Goal: Complete application form: Complete application form

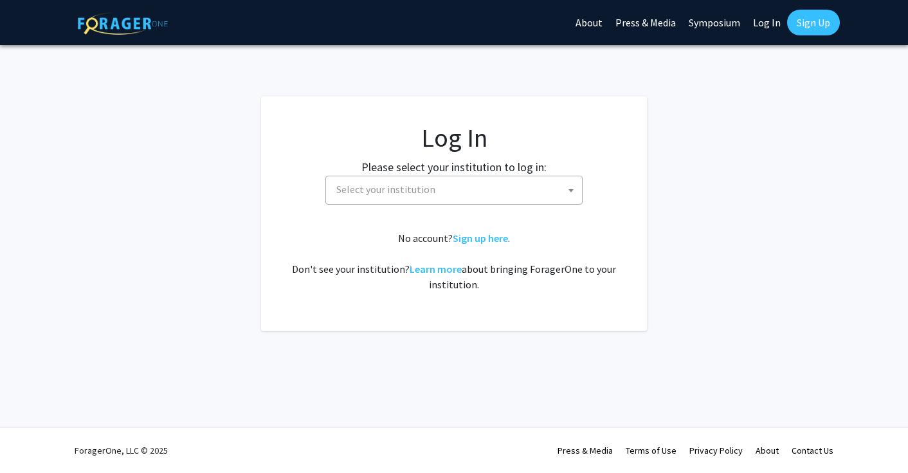
select select
click at [509, 179] on span "Select your institution" at bounding box center [456, 189] width 251 height 26
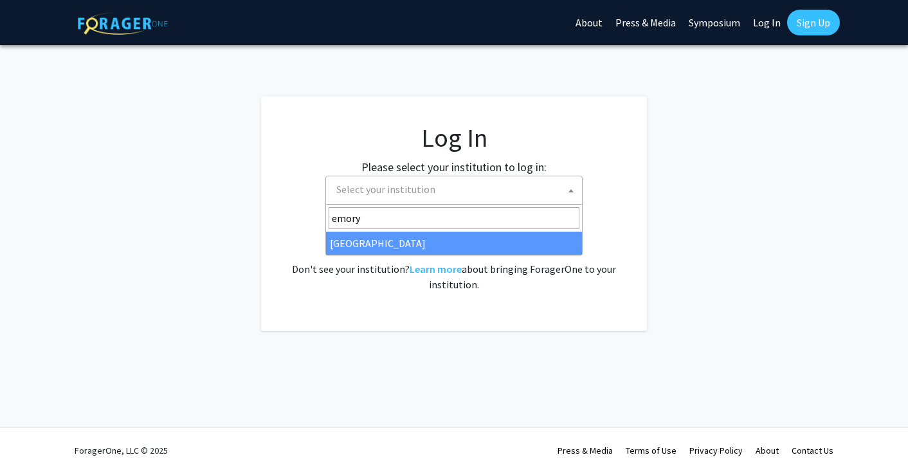
type input "emory"
select select "12"
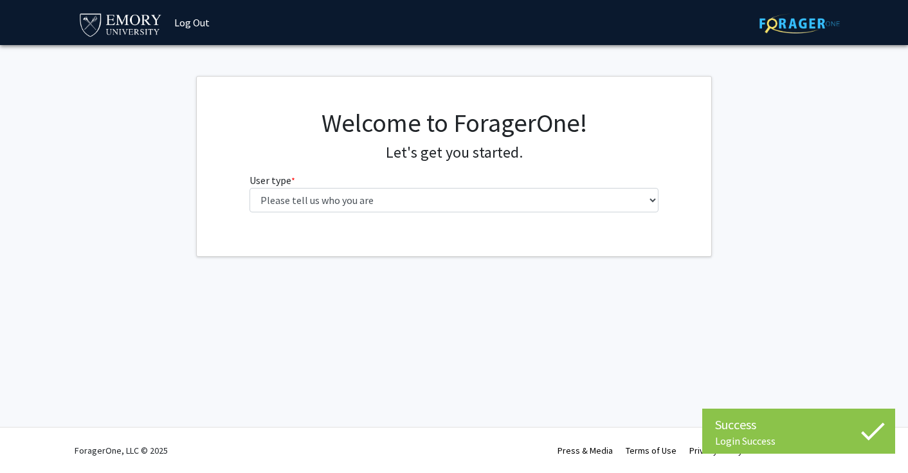
click at [542, 215] on div "Welcome to ForagerOne! Let's get you started. User type * required Please tell …" at bounding box center [454, 164] width 429 height 115
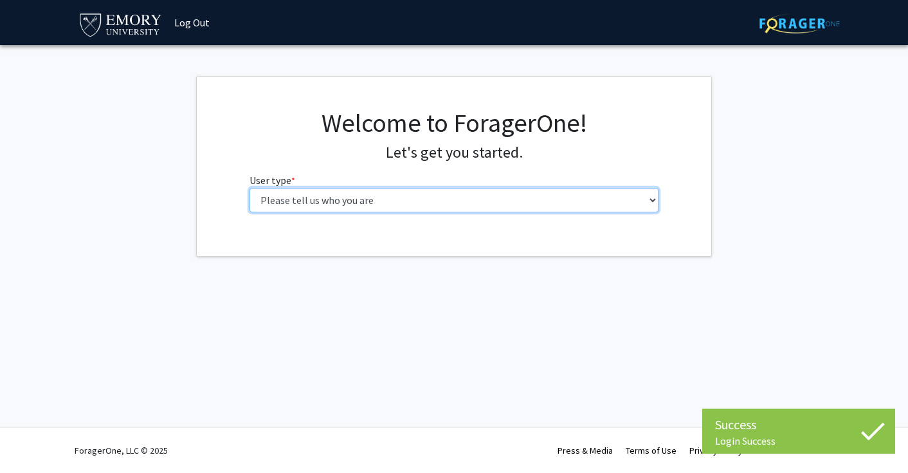
select select "1: undergrad"
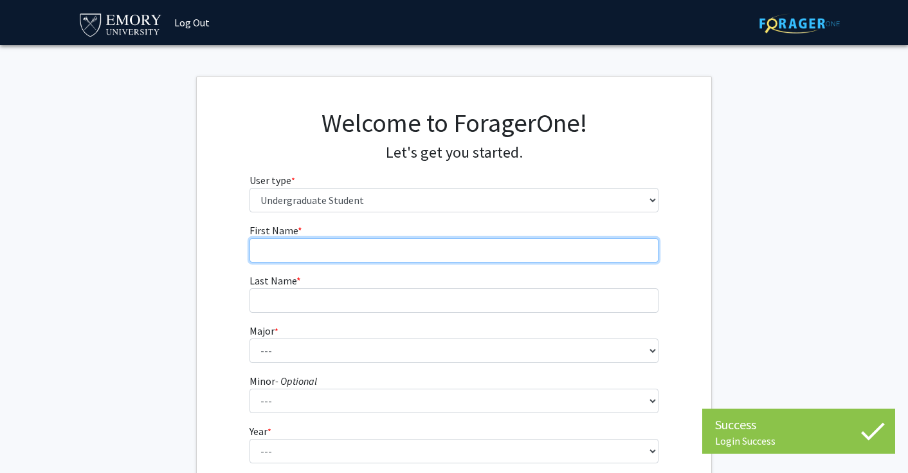
click at [526, 256] on input "First Name * required" at bounding box center [455, 250] width 410 height 24
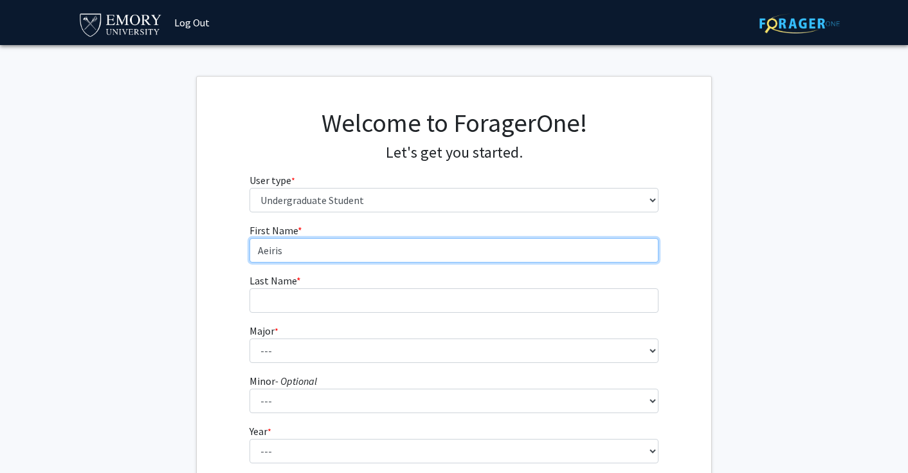
type input "Aeiris"
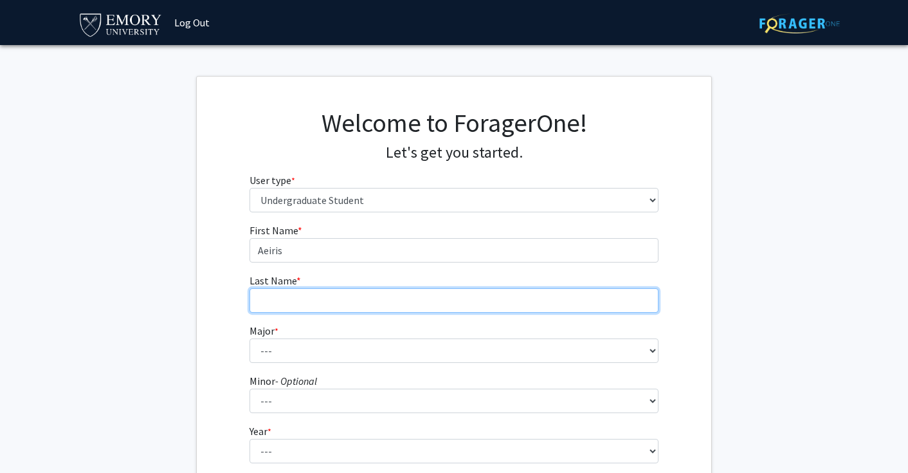
click at [430, 295] on input "Last Name * required" at bounding box center [455, 300] width 410 height 24
type input "Asantewa"
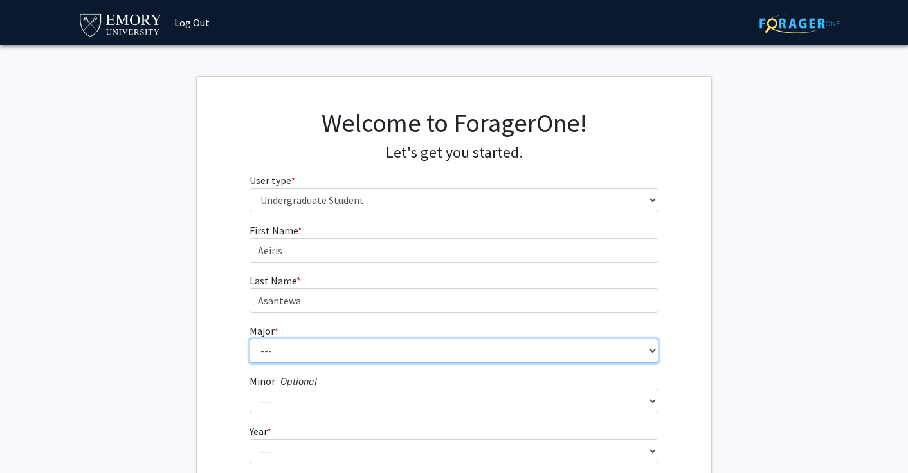
select select "31: 992"
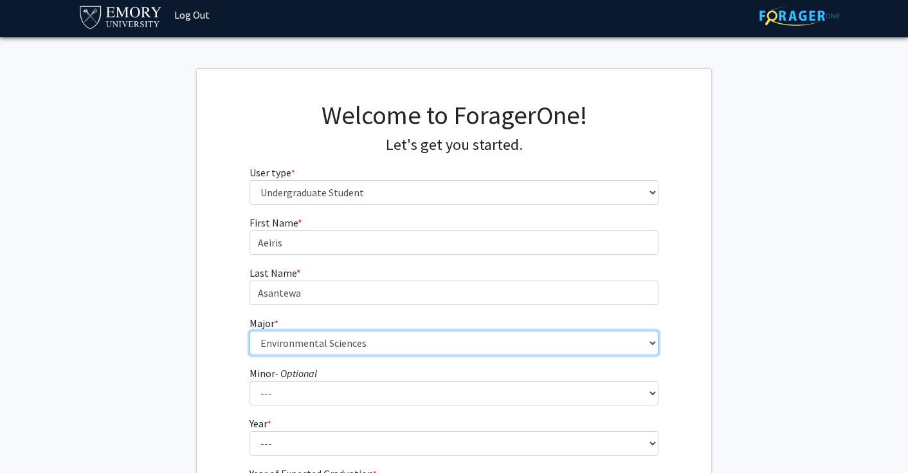
scroll to position [79, 0]
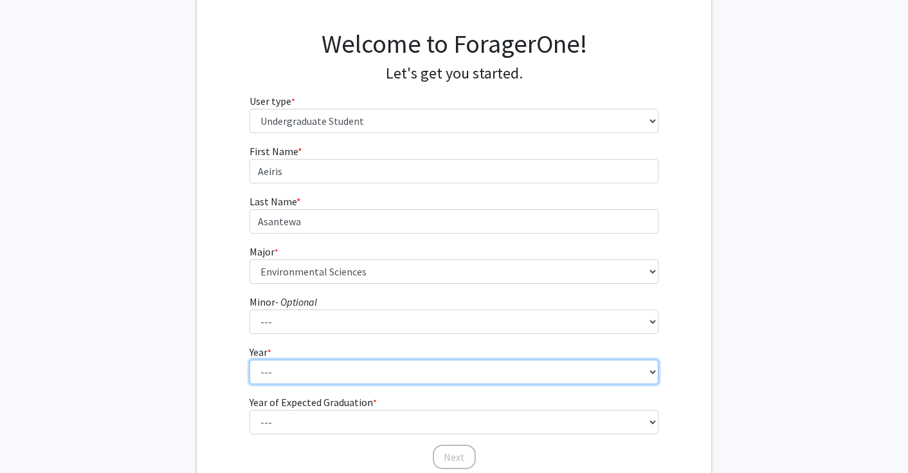
select select "1: first-year"
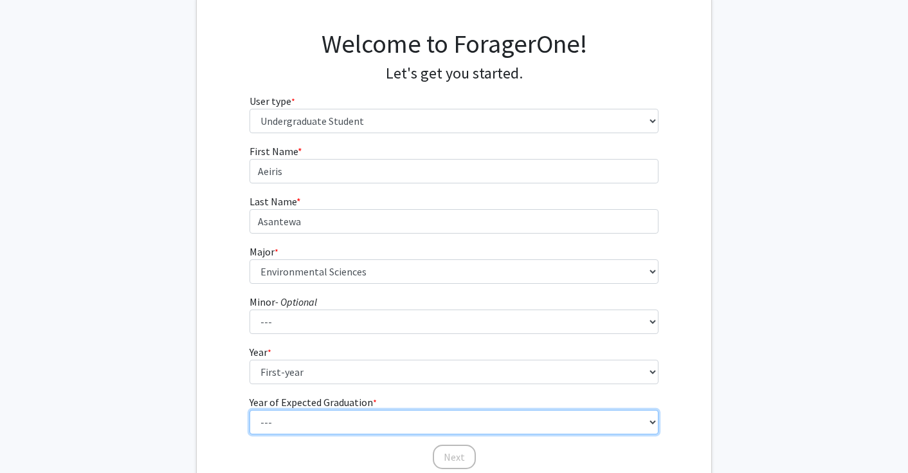
select select "5: 2029"
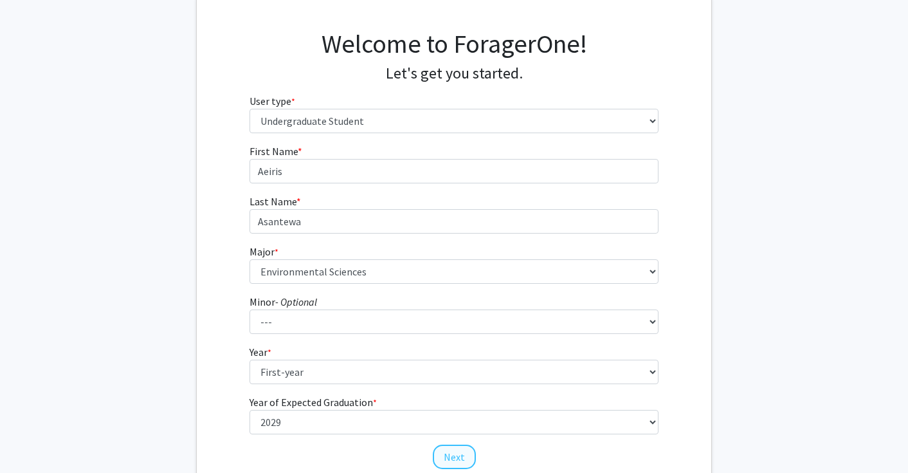
click at [465, 453] on button "Next" at bounding box center [454, 456] width 43 height 24
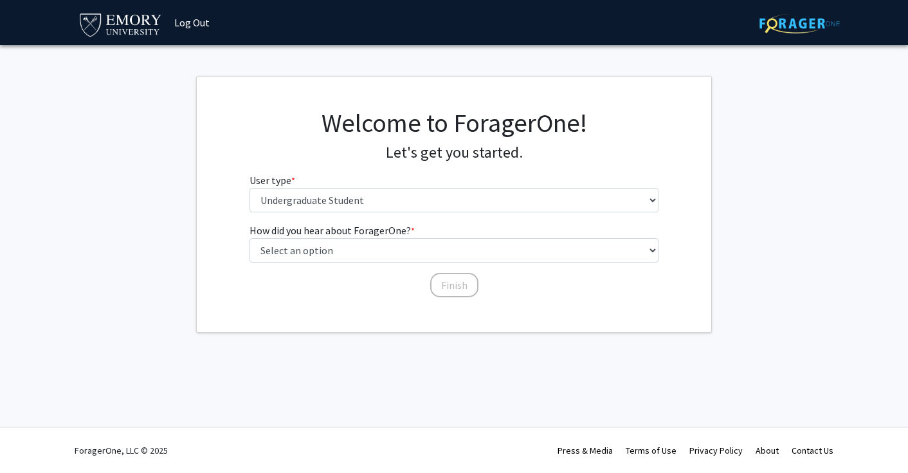
scroll to position [0, 0]
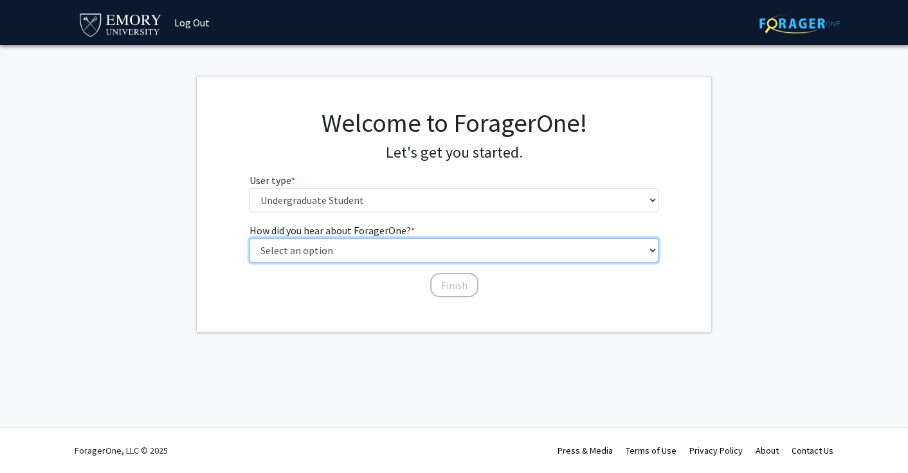
select select "3: university_website"
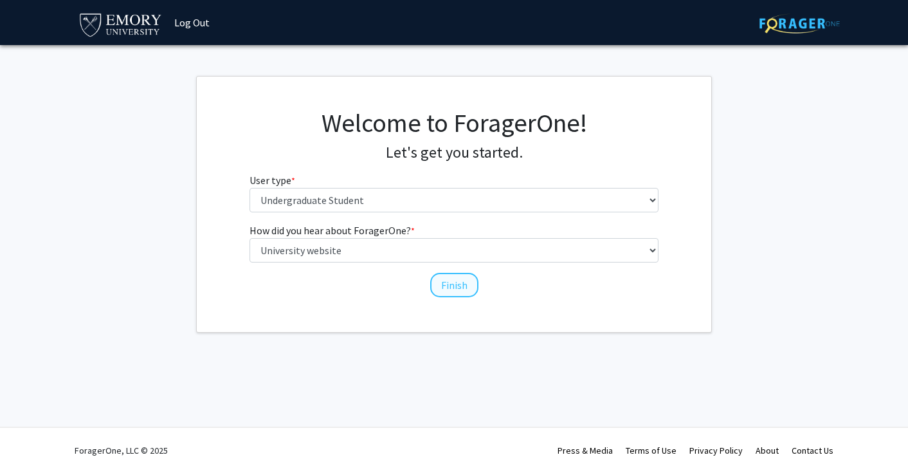
click at [452, 283] on button "Finish" at bounding box center [454, 285] width 48 height 24
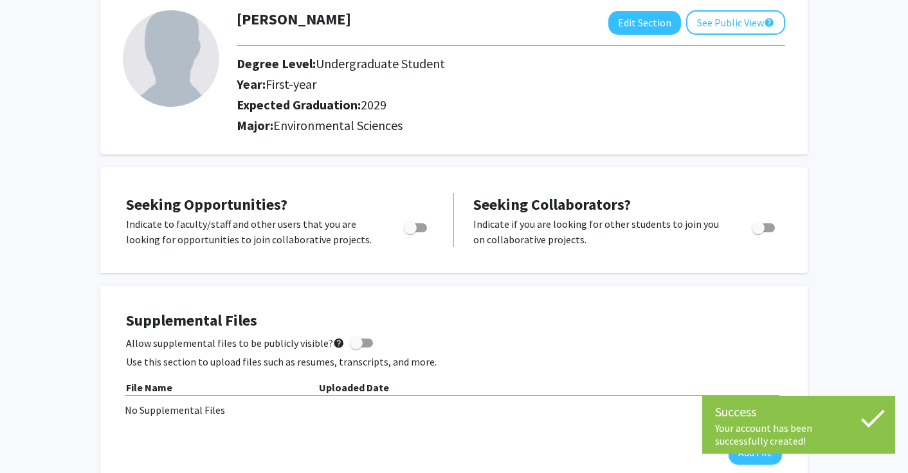
scroll to position [75, 0]
